Goal: Ask a question

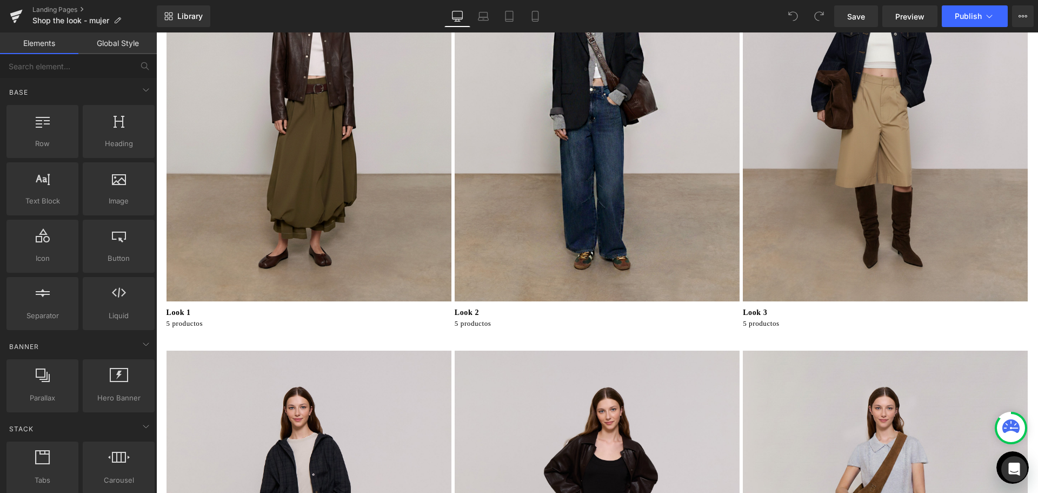
click at [471, 313] on p "Look 2" at bounding box center [598, 312] width 287 height 11
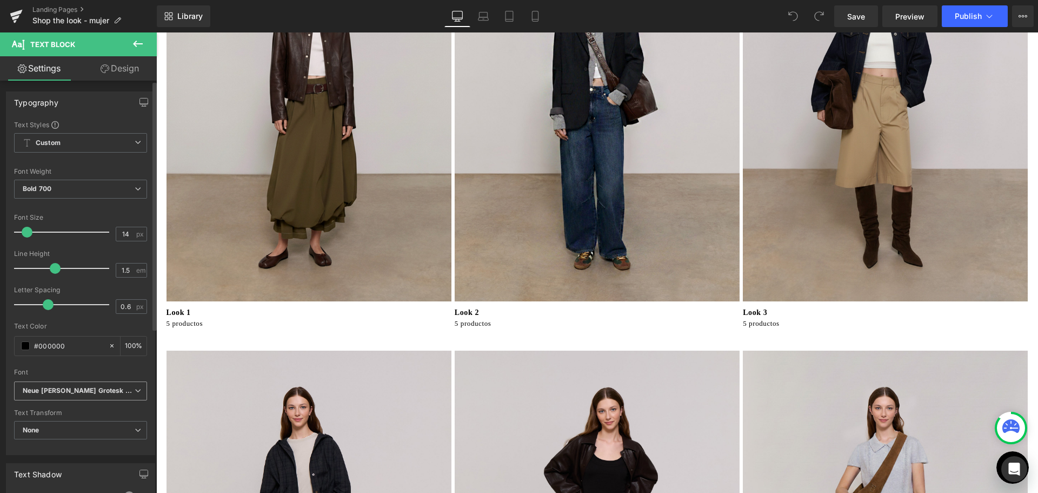
click at [126, 389] on b "Neue Haas Grotesk Display Pro" at bounding box center [79, 390] width 112 height 9
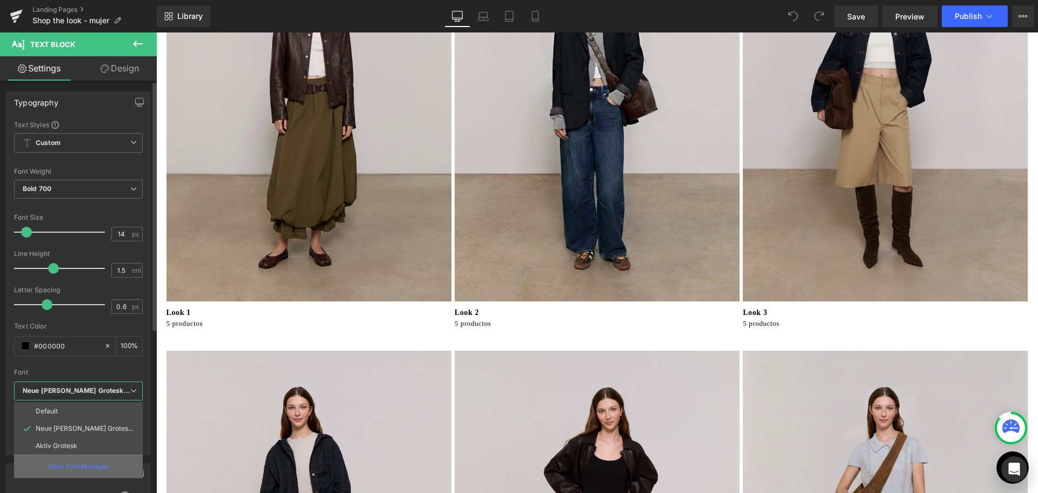
click at [96, 468] on p "Open Font Manager" at bounding box center [78, 466] width 61 height 10
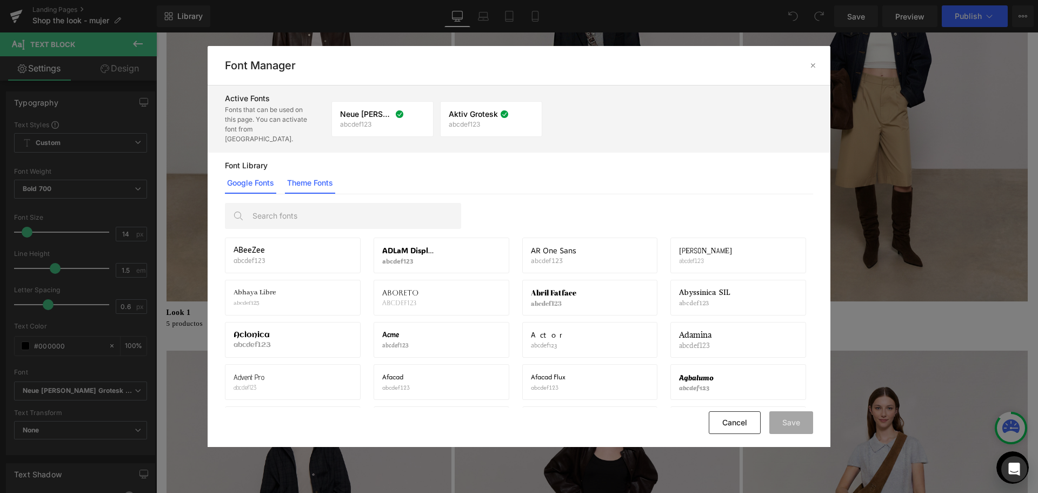
click at [313, 178] on link "Theme Fonts" at bounding box center [310, 183] width 50 height 22
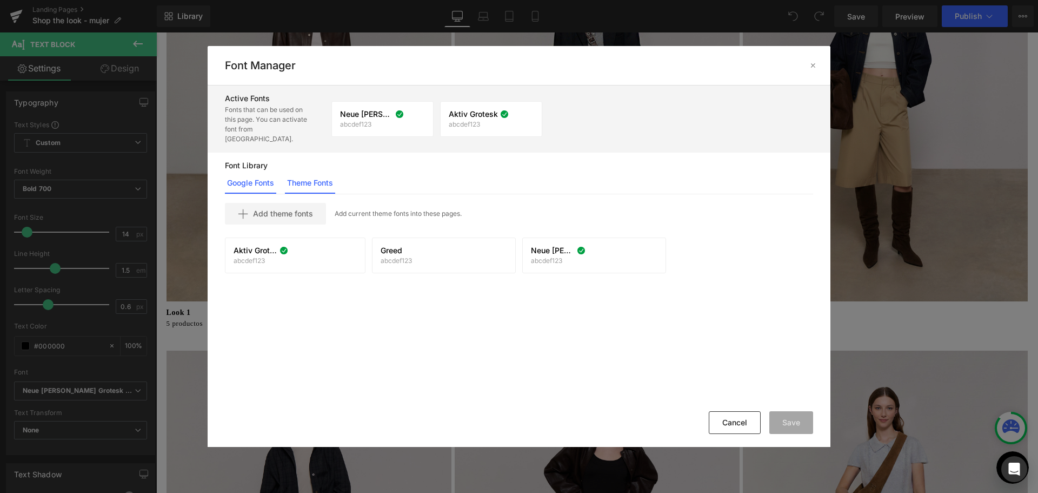
click at [266, 173] on link "Google Fonts" at bounding box center [250, 183] width 51 height 22
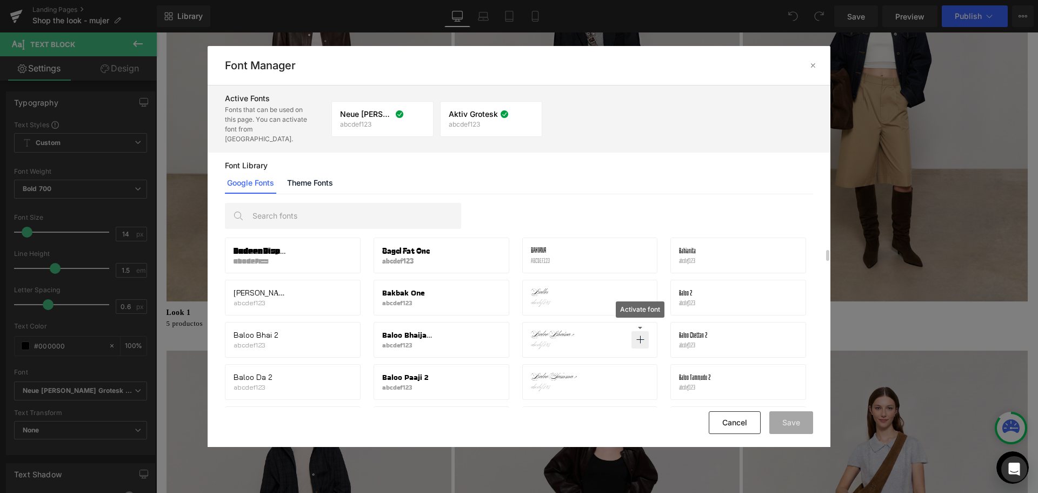
scroll to position [1757, 0]
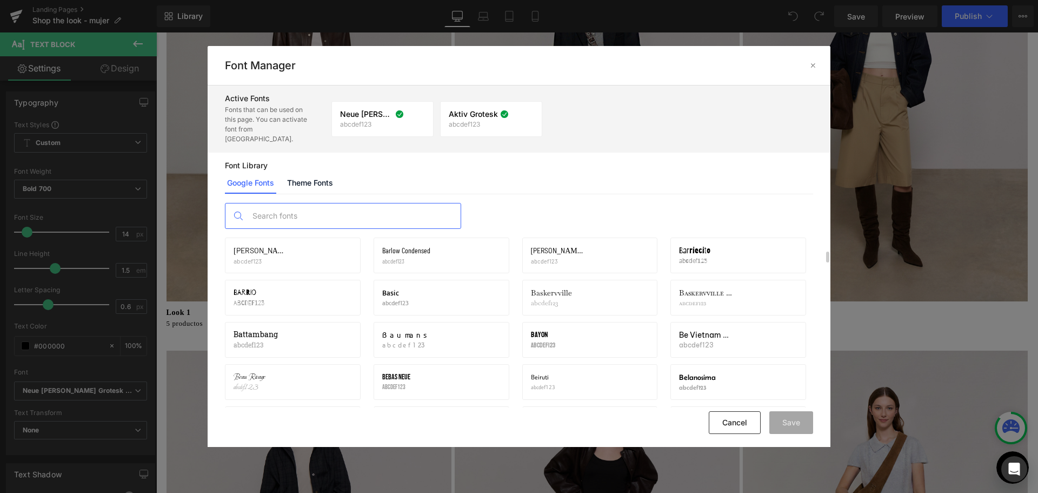
click at [353, 208] on input "text" at bounding box center [354, 215] width 214 height 25
click at [324, 172] on link "Theme Fonts" at bounding box center [310, 183] width 50 height 22
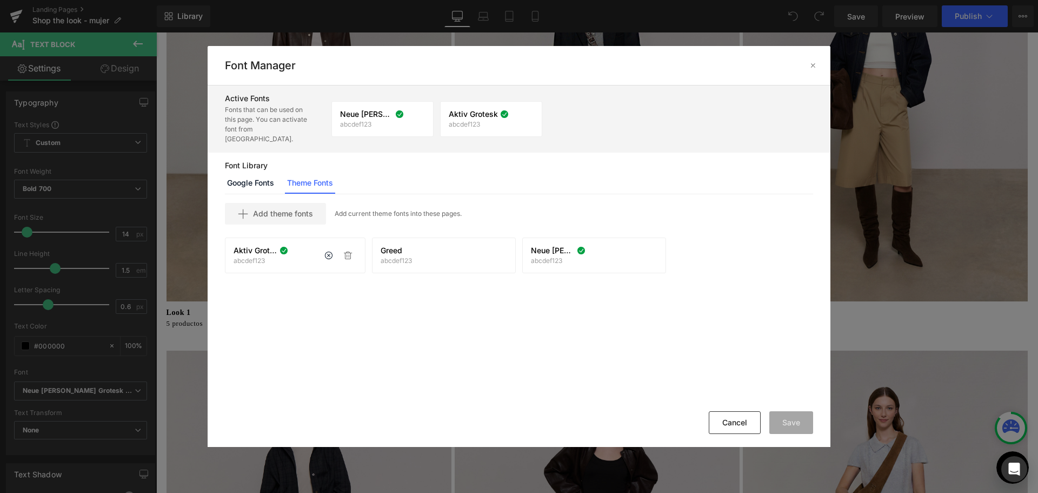
click at [258, 246] on span "Aktiv Grotesk" at bounding box center [256, 250] width 44 height 9
click at [254, 237] on div "Aktiv Grotesk abcdef123 If you wish to deactivate this font, all applied settin…" at bounding box center [295, 255] width 141 height 36
click at [402, 209] on p "Add current theme fonts into these pages." at bounding box center [398, 214] width 127 height 10
click at [294, 209] on span "Add theme fonts" at bounding box center [283, 213] width 60 height 9
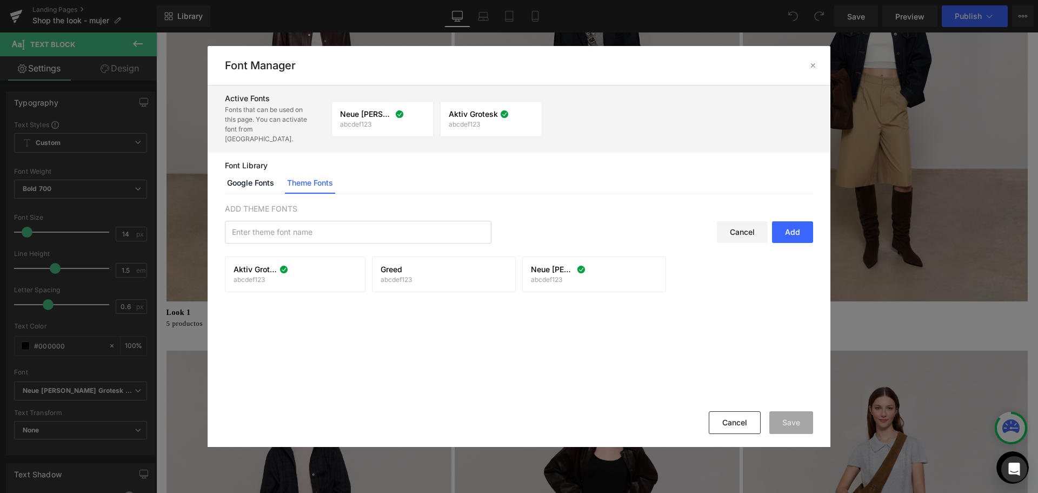
click at [785, 222] on div "Add" at bounding box center [792, 232] width 41 height 22
click at [738, 221] on div "Cancel Add" at bounding box center [519, 232] width 588 height 23
click at [738, 225] on div "Cancel" at bounding box center [742, 232] width 51 height 22
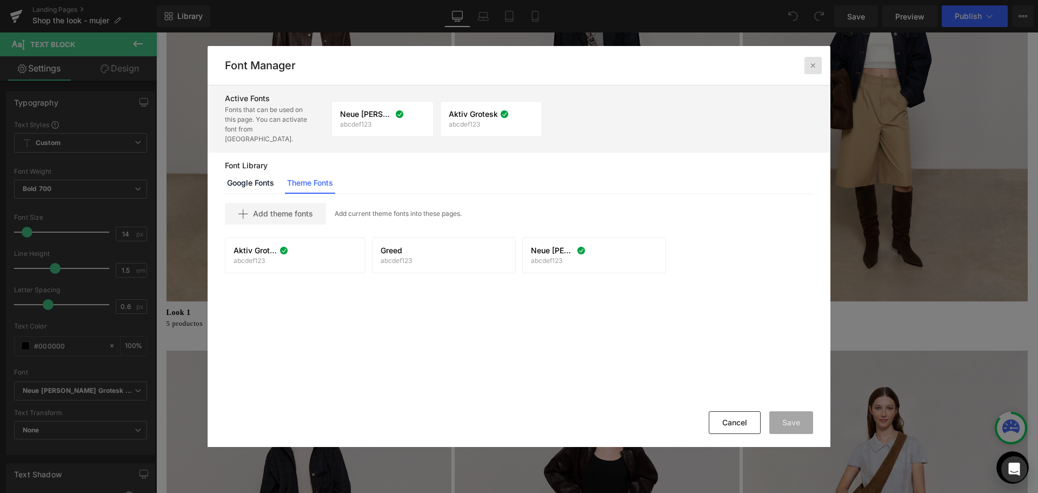
click at [807, 67] on div at bounding box center [813, 65] width 17 height 17
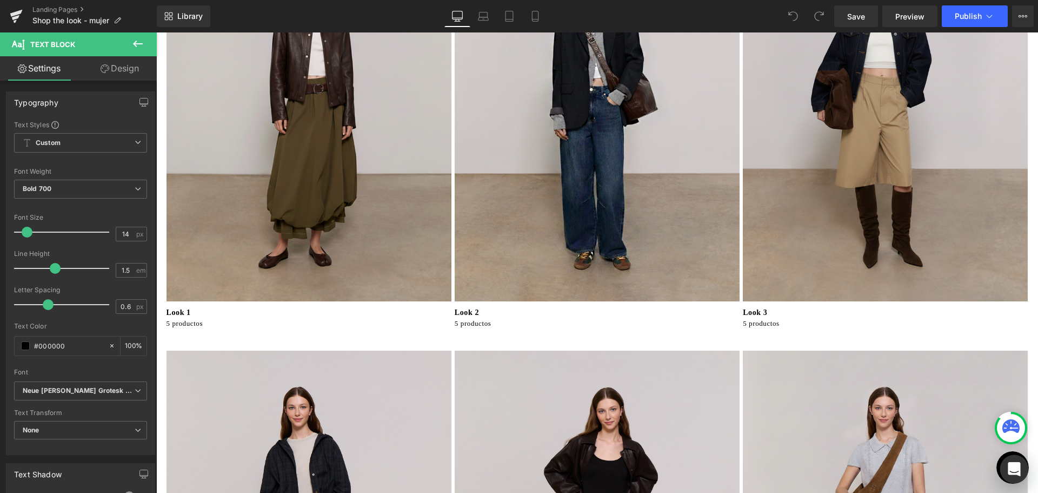
click at [1012, 469] on icon "Open Intercom Messenger" at bounding box center [1014, 469] width 12 height 14
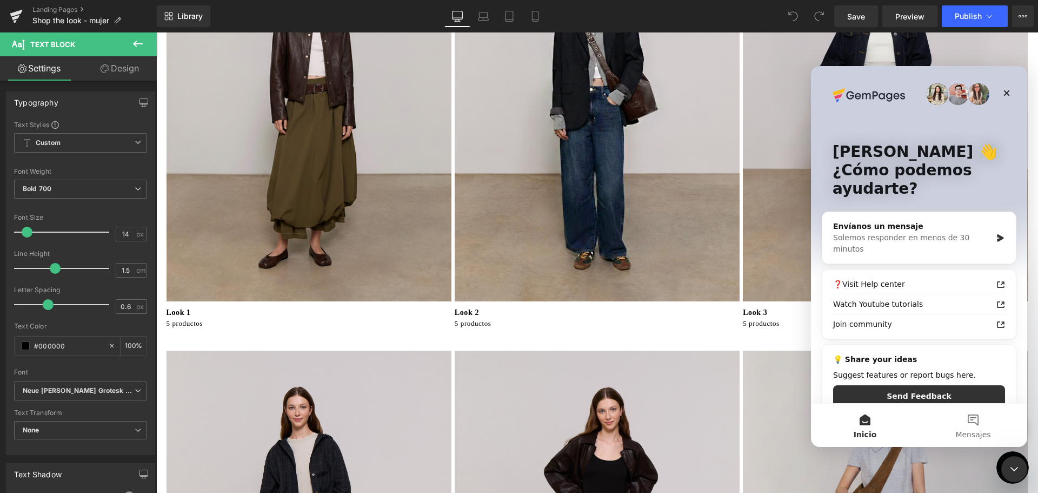
scroll to position [0, 0]
click at [979, 414] on button "Mensajes" at bounding box center [973, 424] width 108 height 43
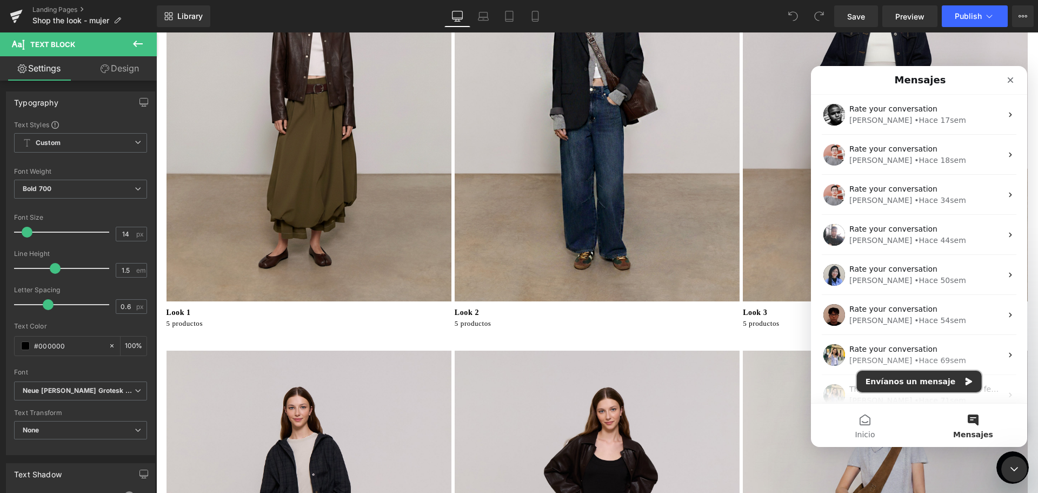
click at [918, 384] on button "Envíanos un mensaje" at bounding box center [919, 381] width 125 height 22
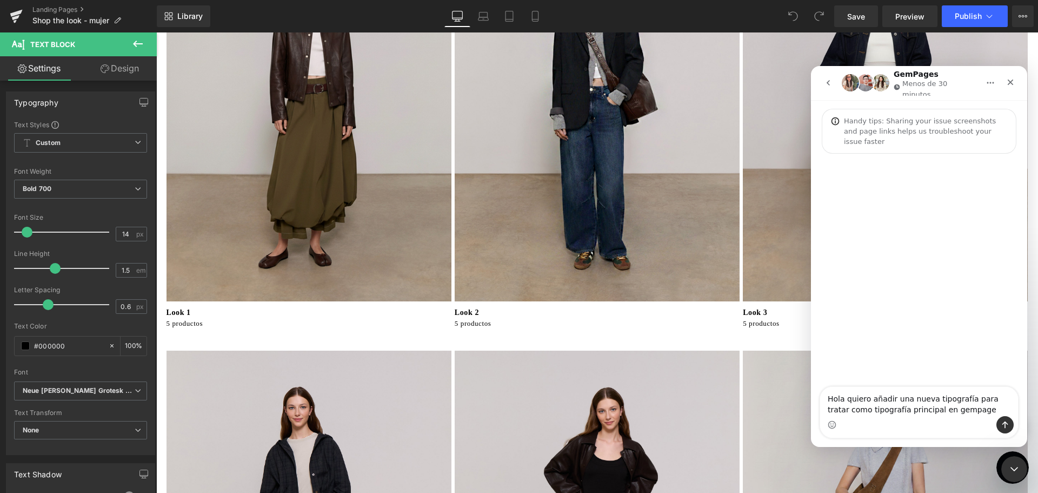
type textarea "Hola quiero añadir una nueva tipografía para tratar como tipografía principal e…"
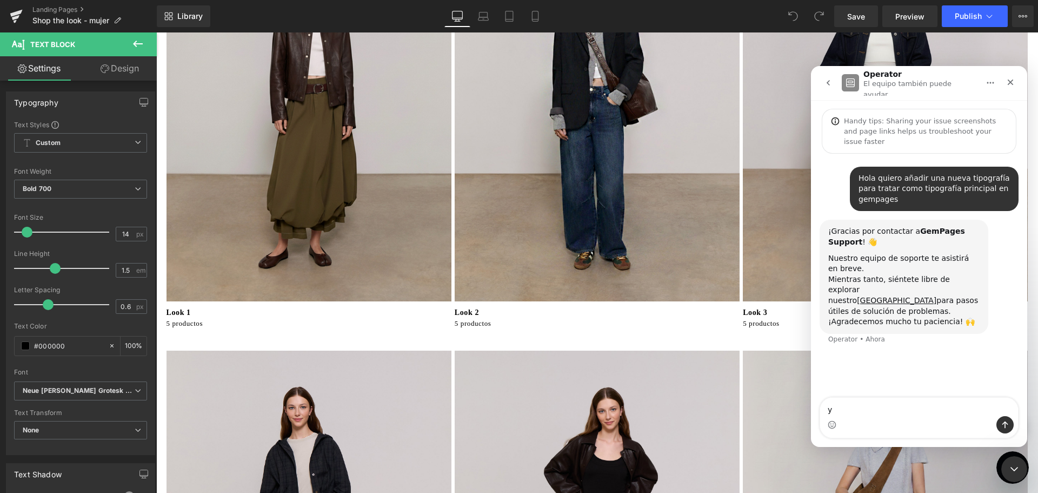
type textarea "y"
click at [1009, 82] on icon "Cerrar" at bounding box center [1011, 82] width 6 height 6
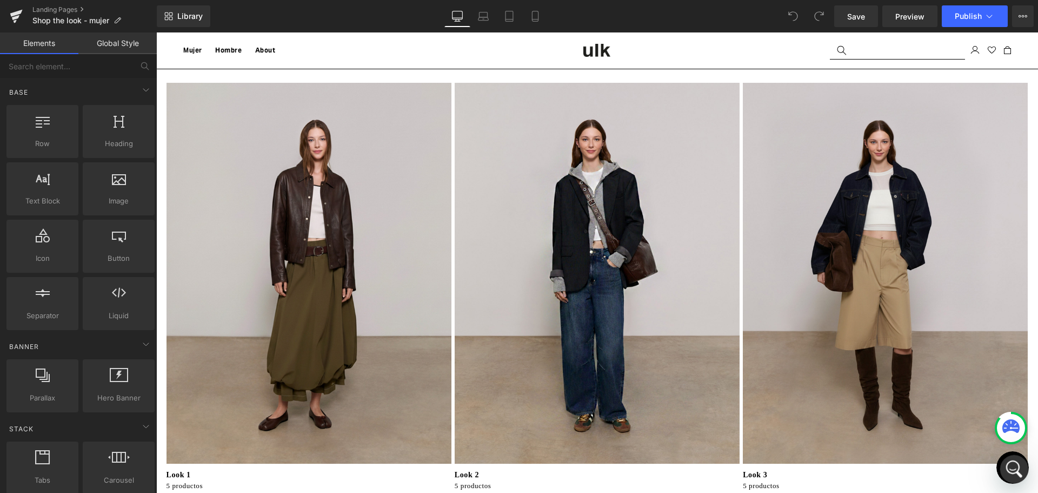
click at [1012, 462] on icon "Abrir Intercom Messenger" at bounding box center [1013, 468] width 18 height 18
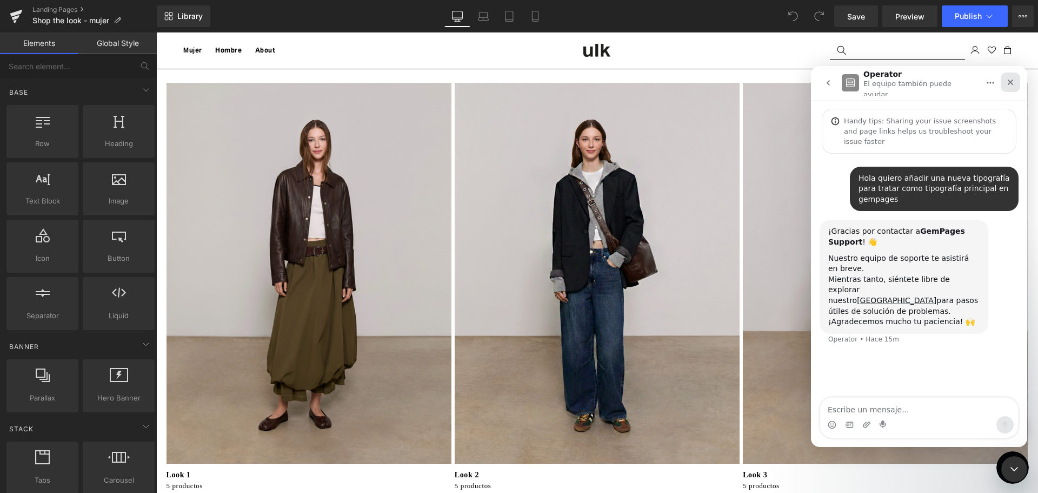
click at [1016, 74] on div "Cerrar" at bounding box center [1010, 81] width 19 height 19
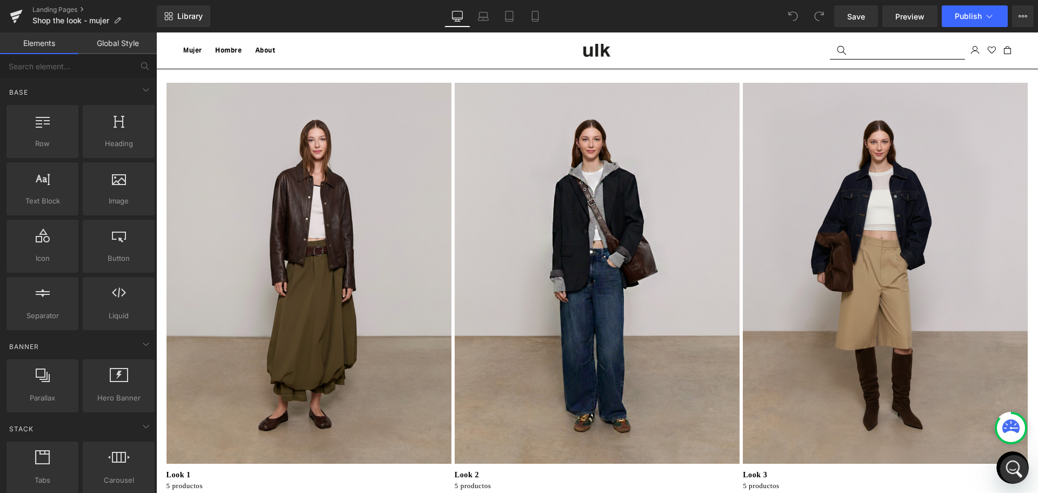
click at [1012, 468] on icon "Abrir Intercom Messenger" at bounding box center [1013, 467] width 8 height 9
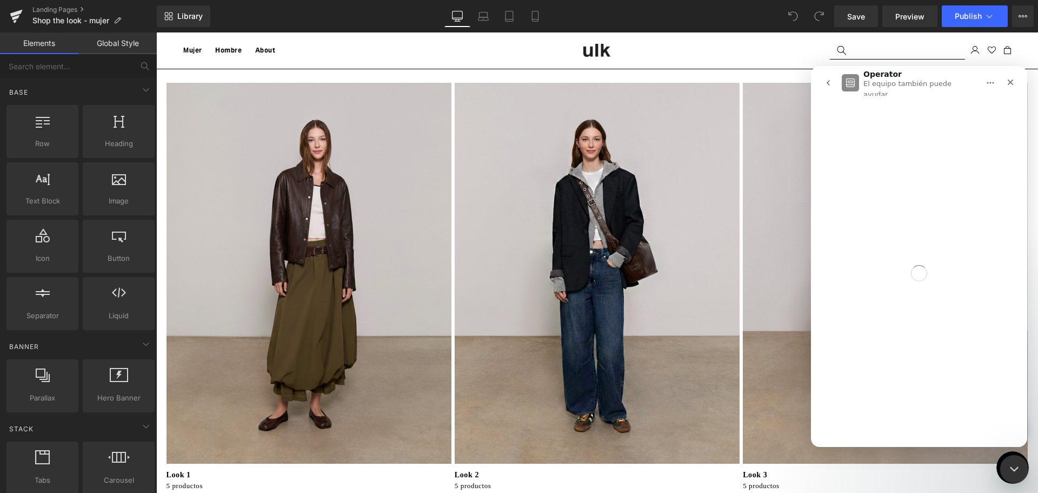
click at [1000, 471] on html at bounding box center [1013, 467] width 26 height 26
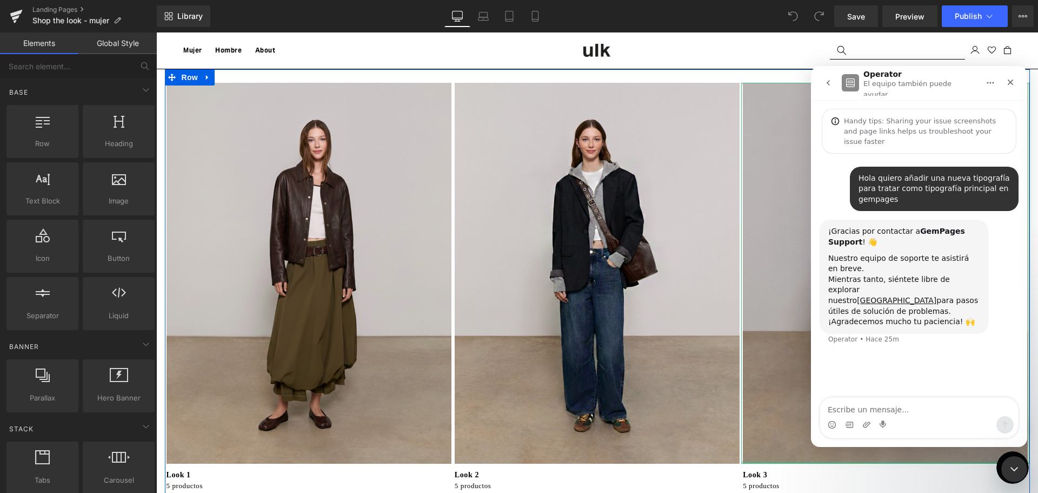
scroll to position [54, 0]
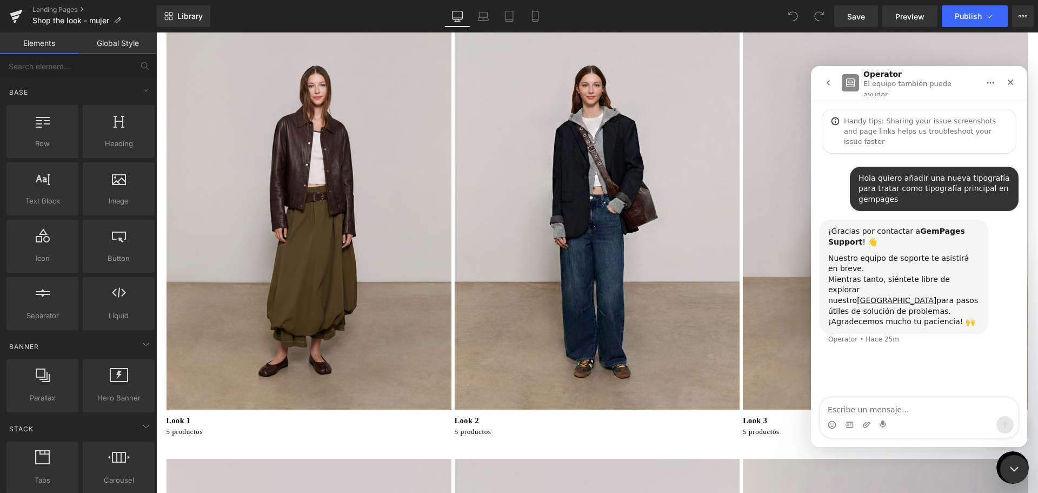
click at [1014, 469] on icon "Cerrar Intercom Messenger" at bounding box center [1012, 467] width 13 height 13
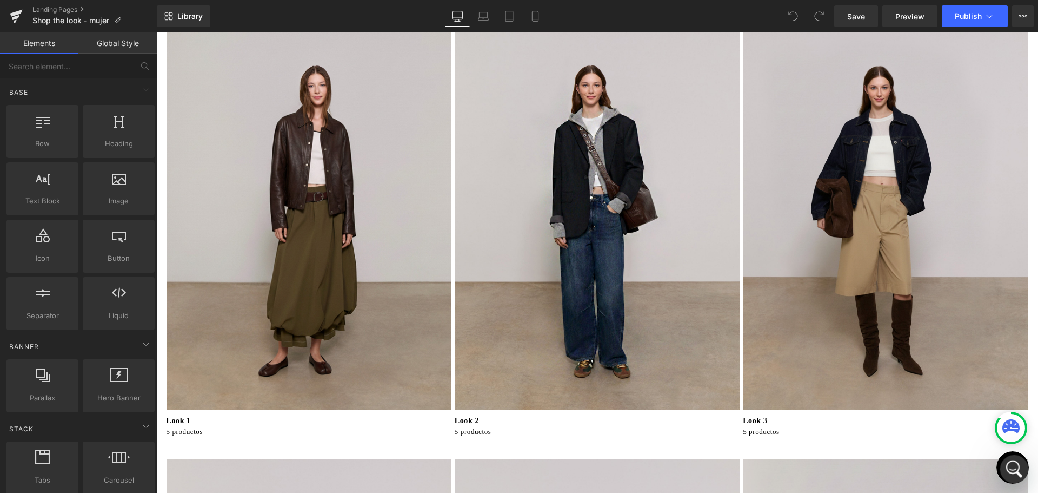
click at [1014, 469] on icon "Abrir Intercom Messenger" at bounding box center [1013, 468] width 18 height 18
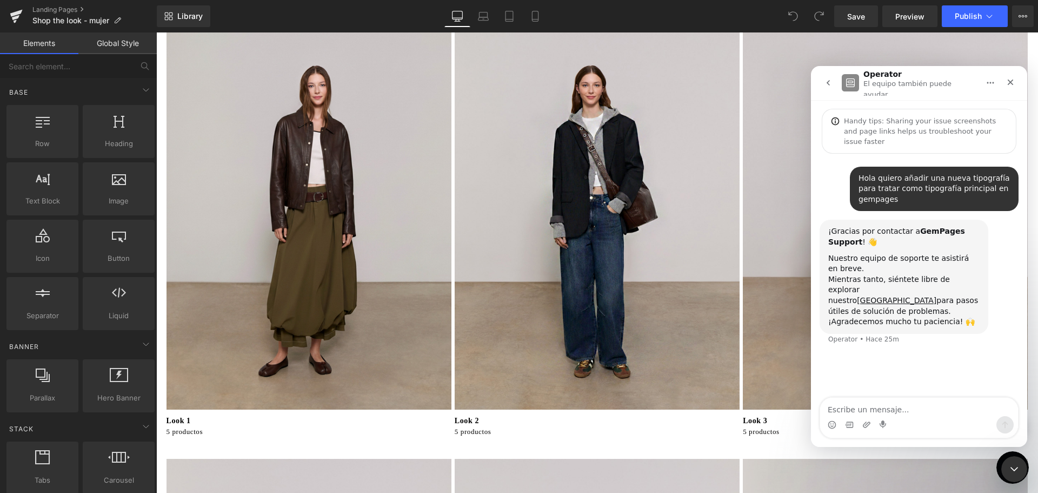
click at [871, 406] on textarea "Escribe un mensaje..." at bounding box center [919, 406] width 198 height 18
type textarea "Quiero instalar una fuente para gempages desde mi ordenador"
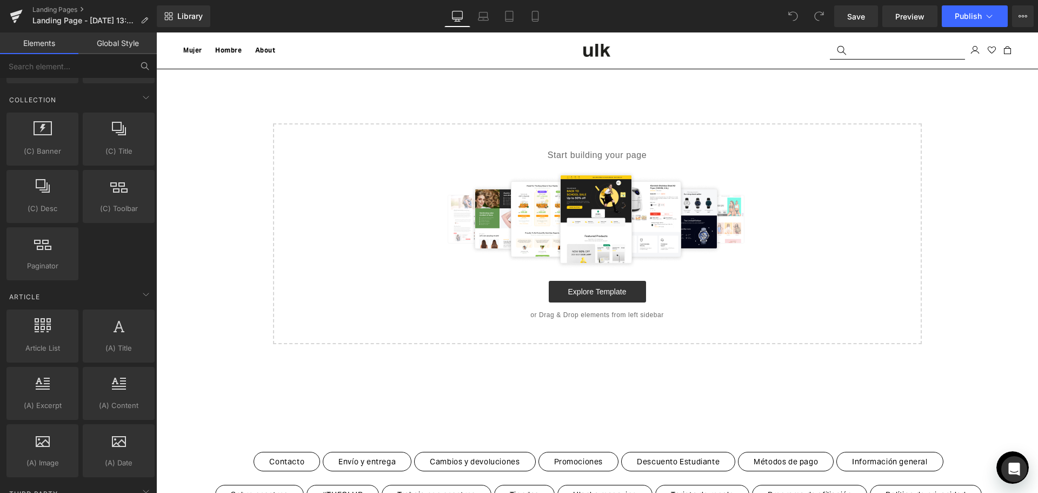
scroll to position [1649, 0]
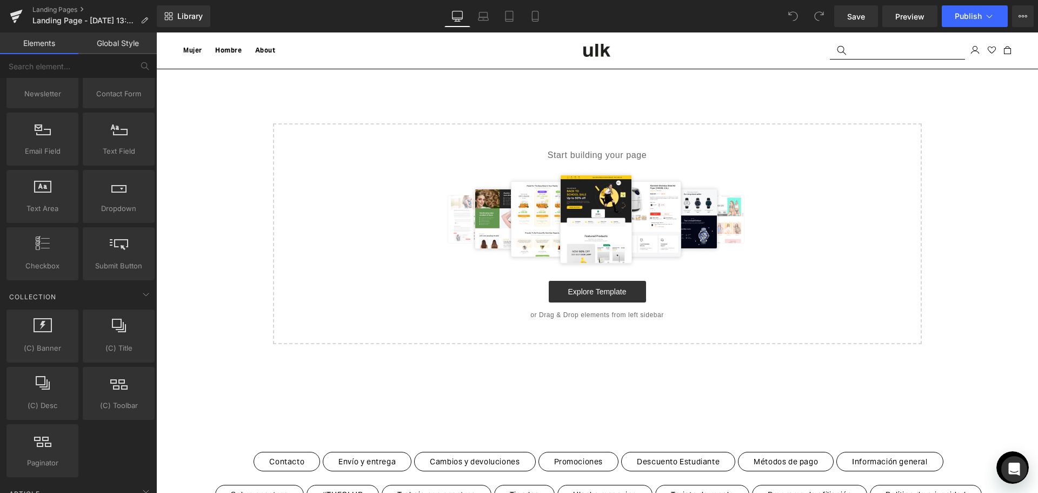
click at [120, 46] on link "Global Style" at bounding box center [117, 43] width 78 height 22
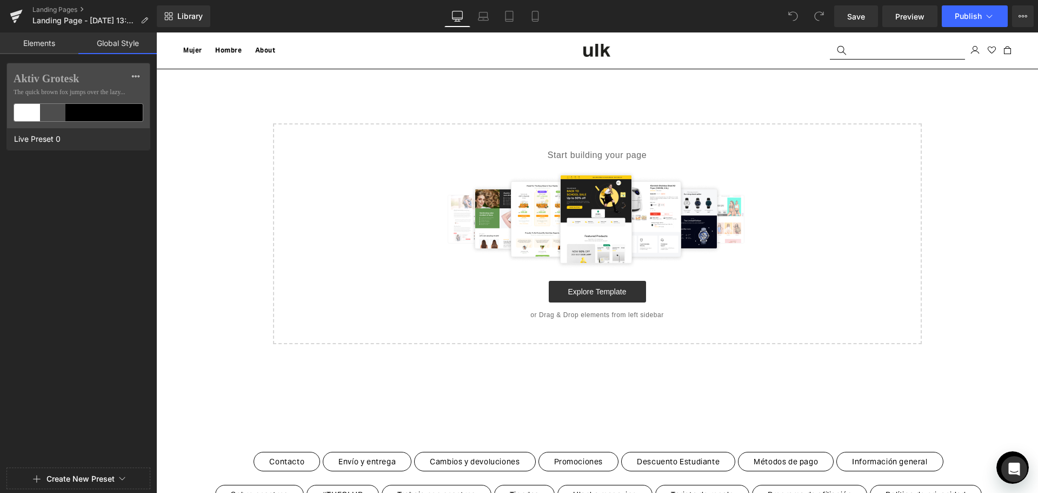
click at [47, 40] on link "Elements" at bounding box center [39, 43] width 78 height 22
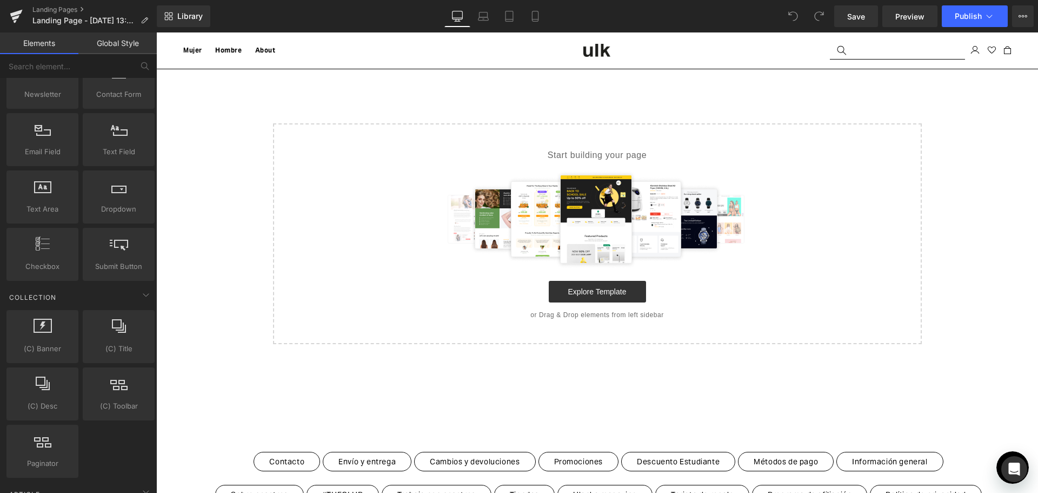
scroll to position [1676, 0]
